Goal: Task Accomplishment & Management: Use online tool/utility

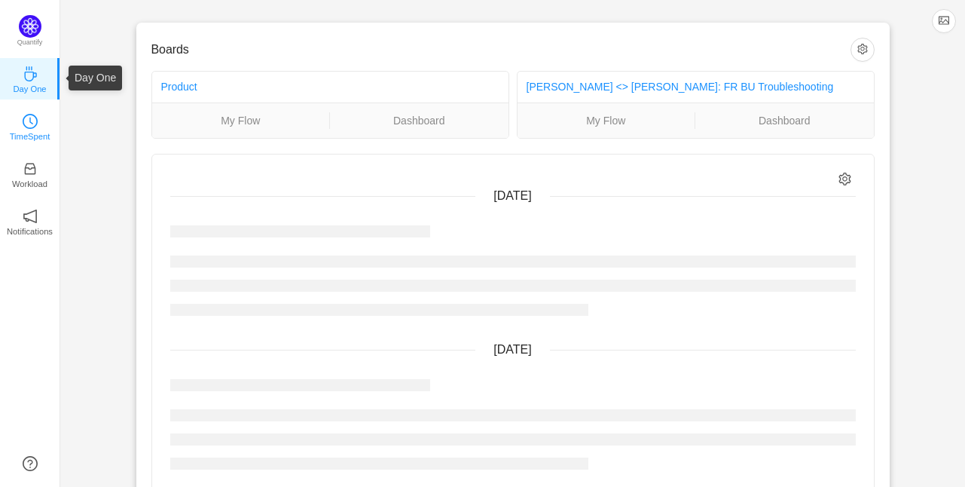
click at [24, 130] on p "TimeSpent" at bounding box center [30, 137] width 41 height 14
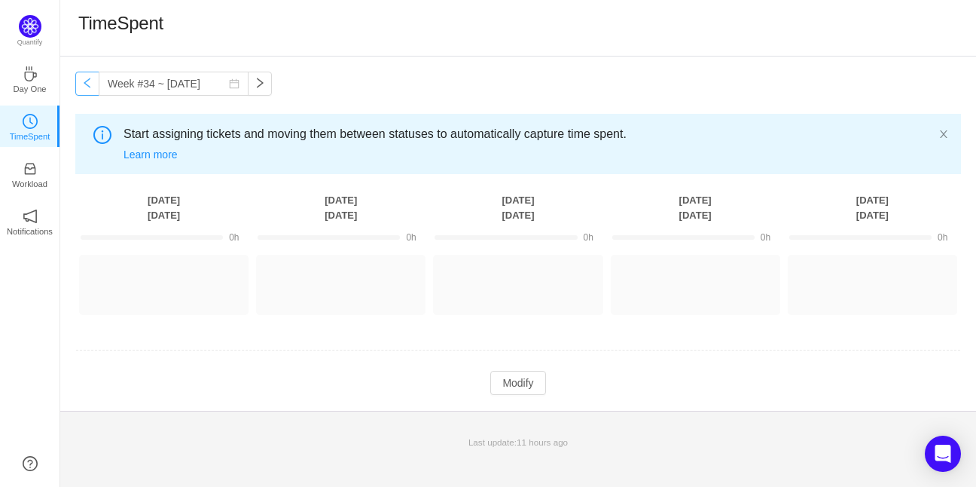
click at [89, 88] on button "button" at bounding box center [87, 84] width 24 height 24
type input "Week #33 ~ [DATE]"
click at [168, 273] on button "Log Time" at bounding box center [153, 278] width 84 height 24
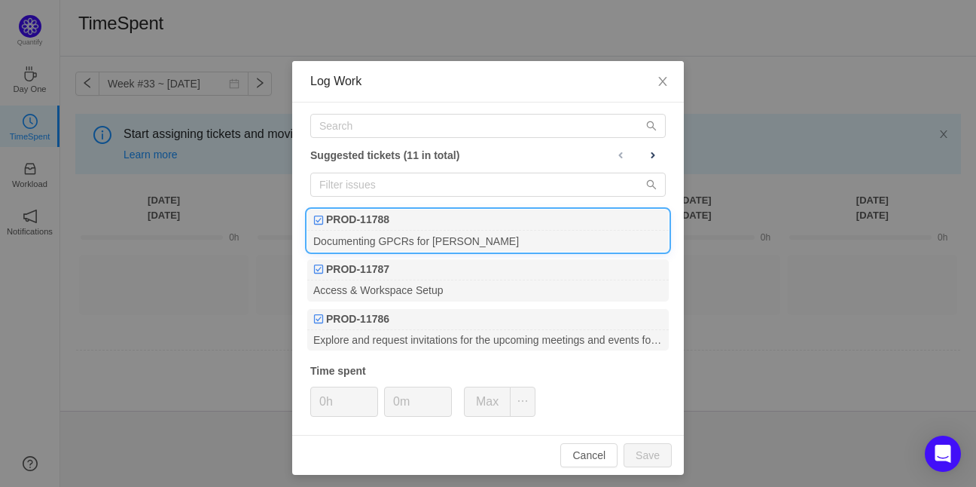
scroll to position [18, 0]
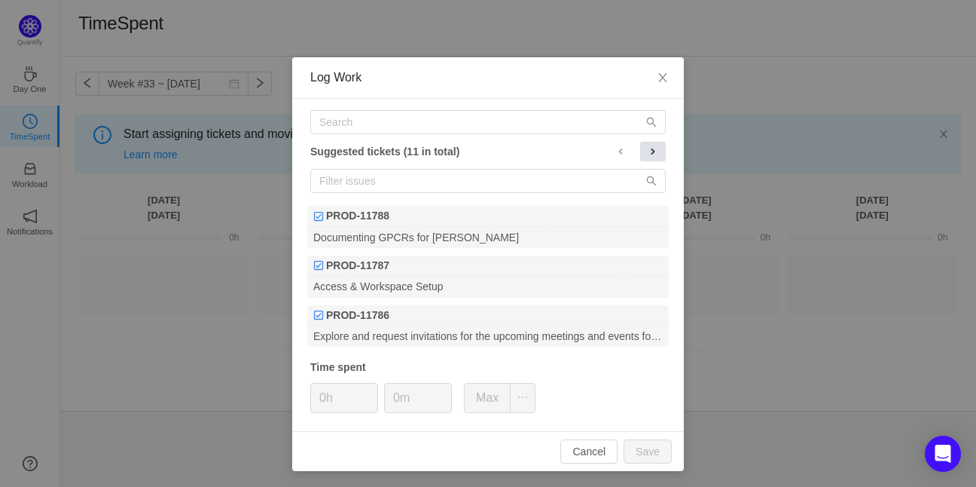
click at [647, 150] on span at bounding box center [653, 151] width 12 height 12
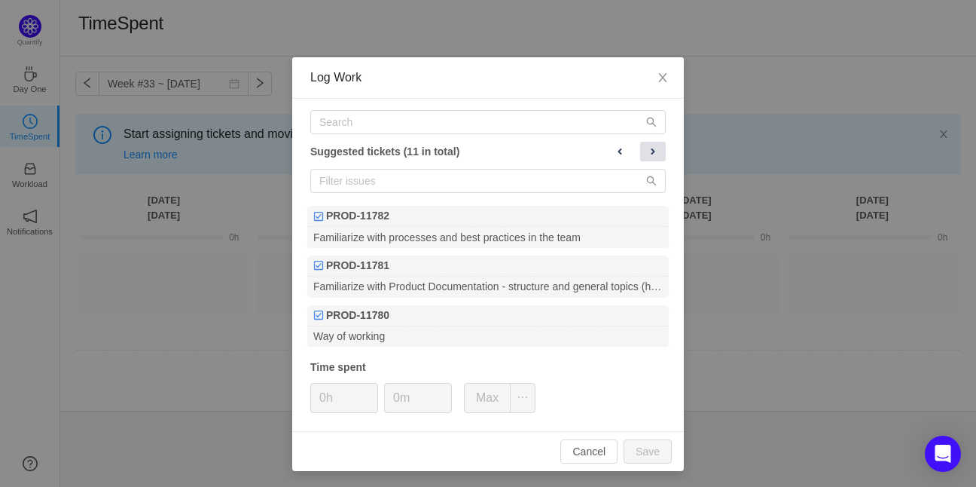
click at [647, 150] on span at bounding box center [653, 151] width 12 height 12
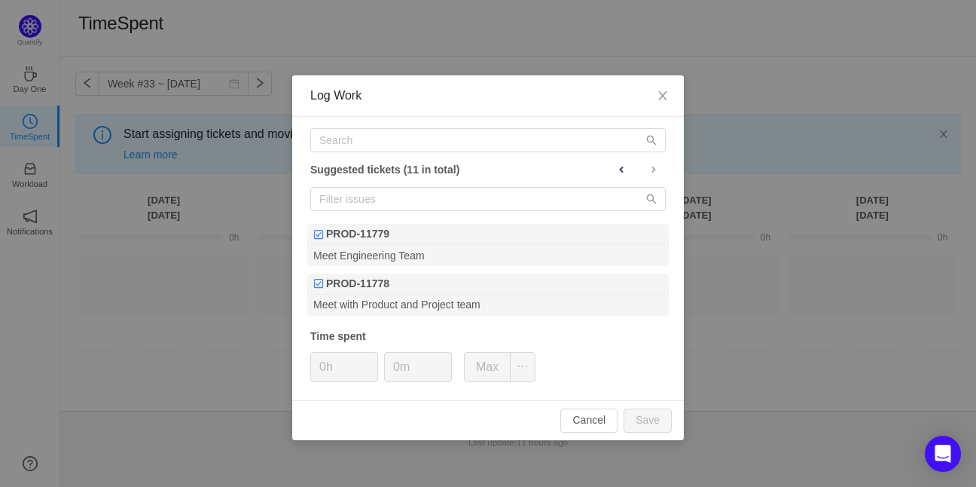
scroll to position [0, 0]
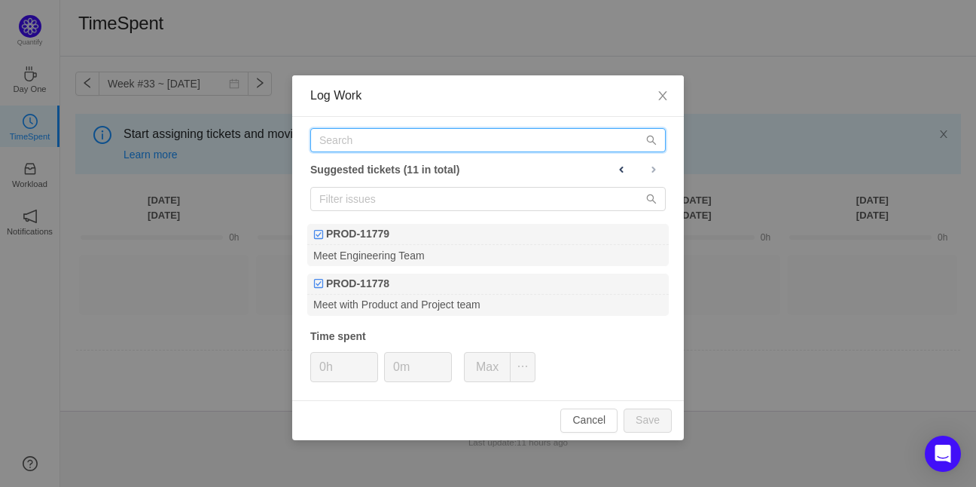
click at [645, 150] on input "text" at bounding box center [487, 140] width 355 height 24
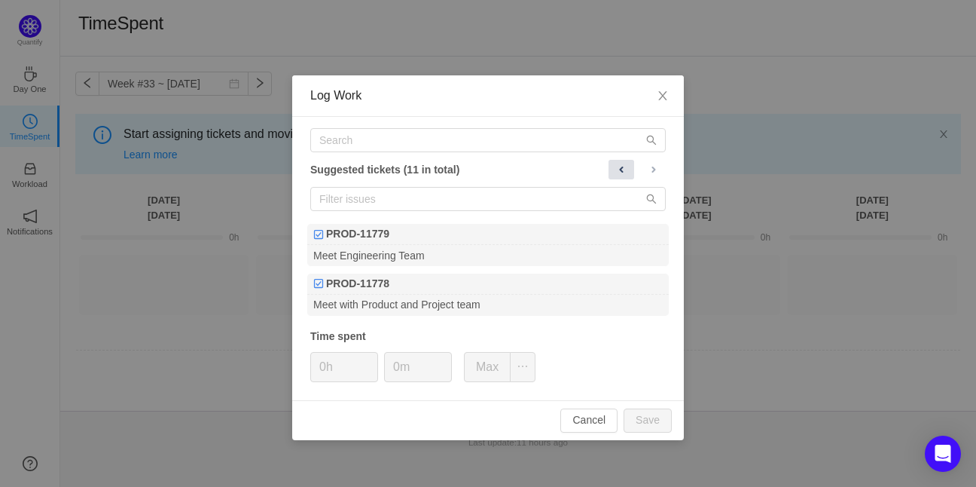
click at [616, 170] on span at bounding box center [621, 169] width 12 height 12
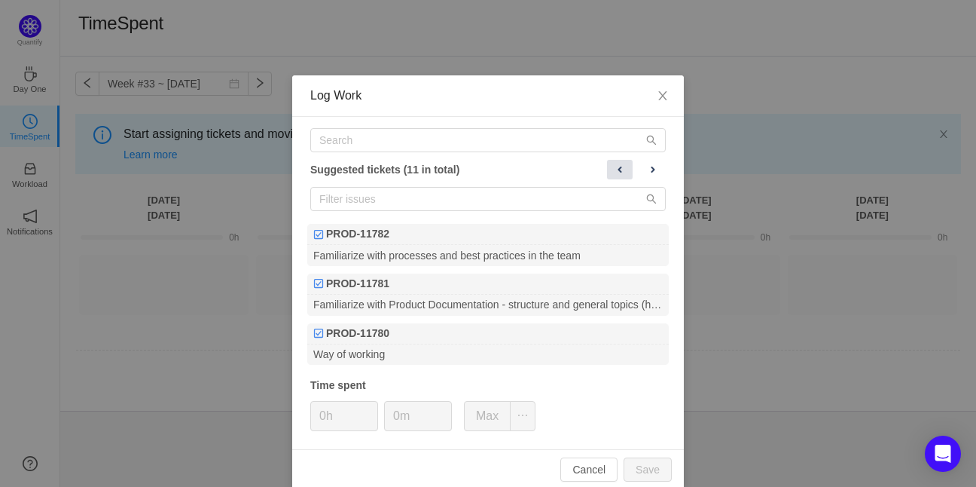
click at [623, 169] on button at bounding box center [620, 170] width 26 height 20
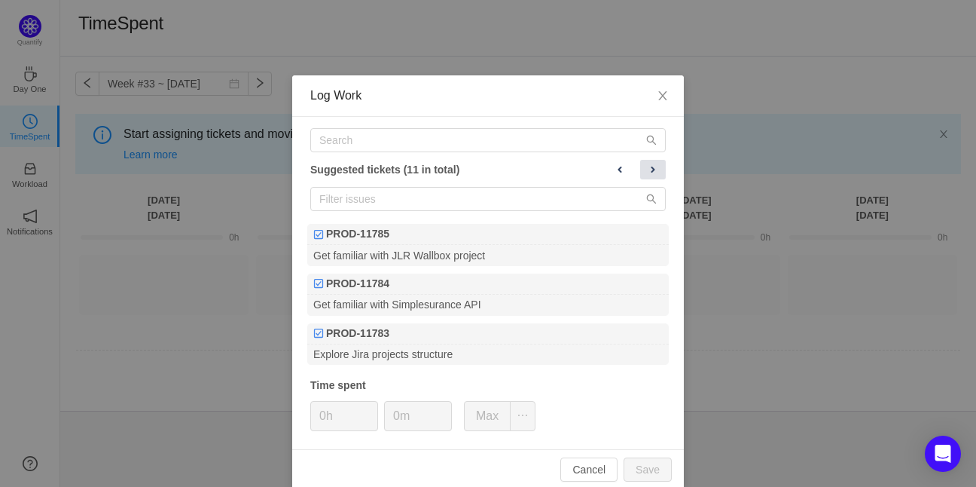
click at [652, 167] on span at bounding box center [653, 169] width 12 height 12
click at [651, 166] on span at bounding box center [653, 169] width 12 height 12
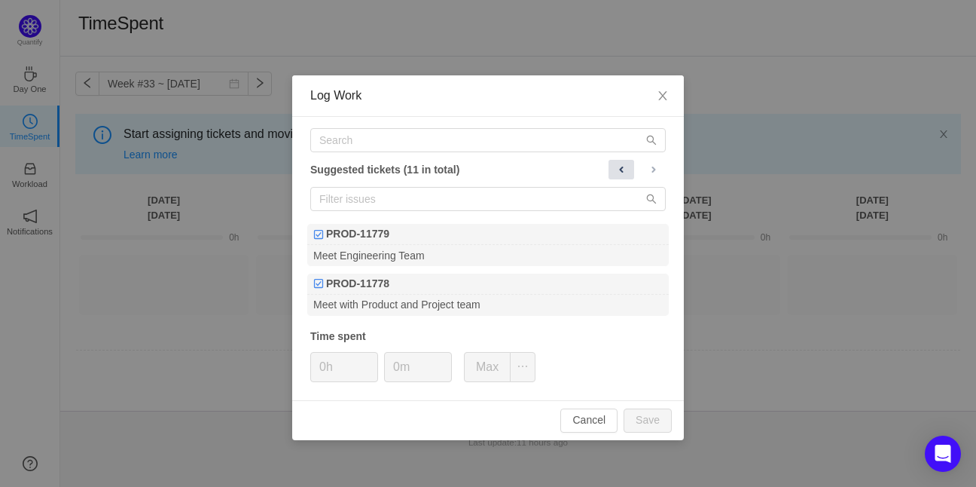
click at [624, 165] on span at bounding box center [621, 169] width 12 height 12
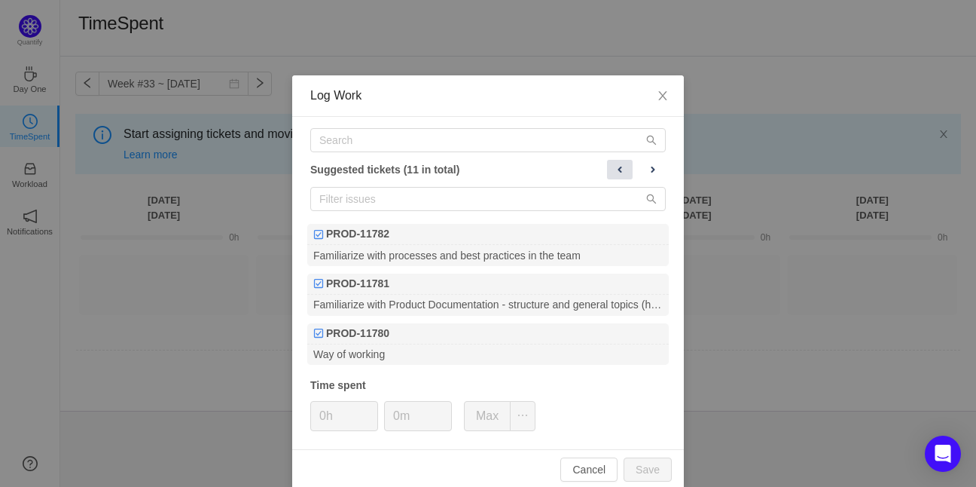
click at [624, 165] on button at bounding box center [620, 170] width 26 height 20
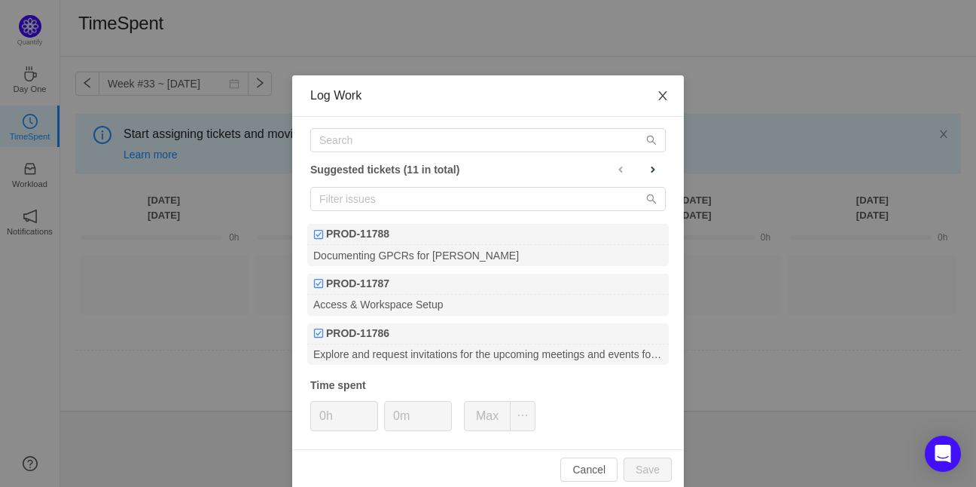
click at [660, 103] on span "Close" at bounding box center [663, 96] width 42 height 42
